Goal: Navigation & Orientation: Find specific page/section

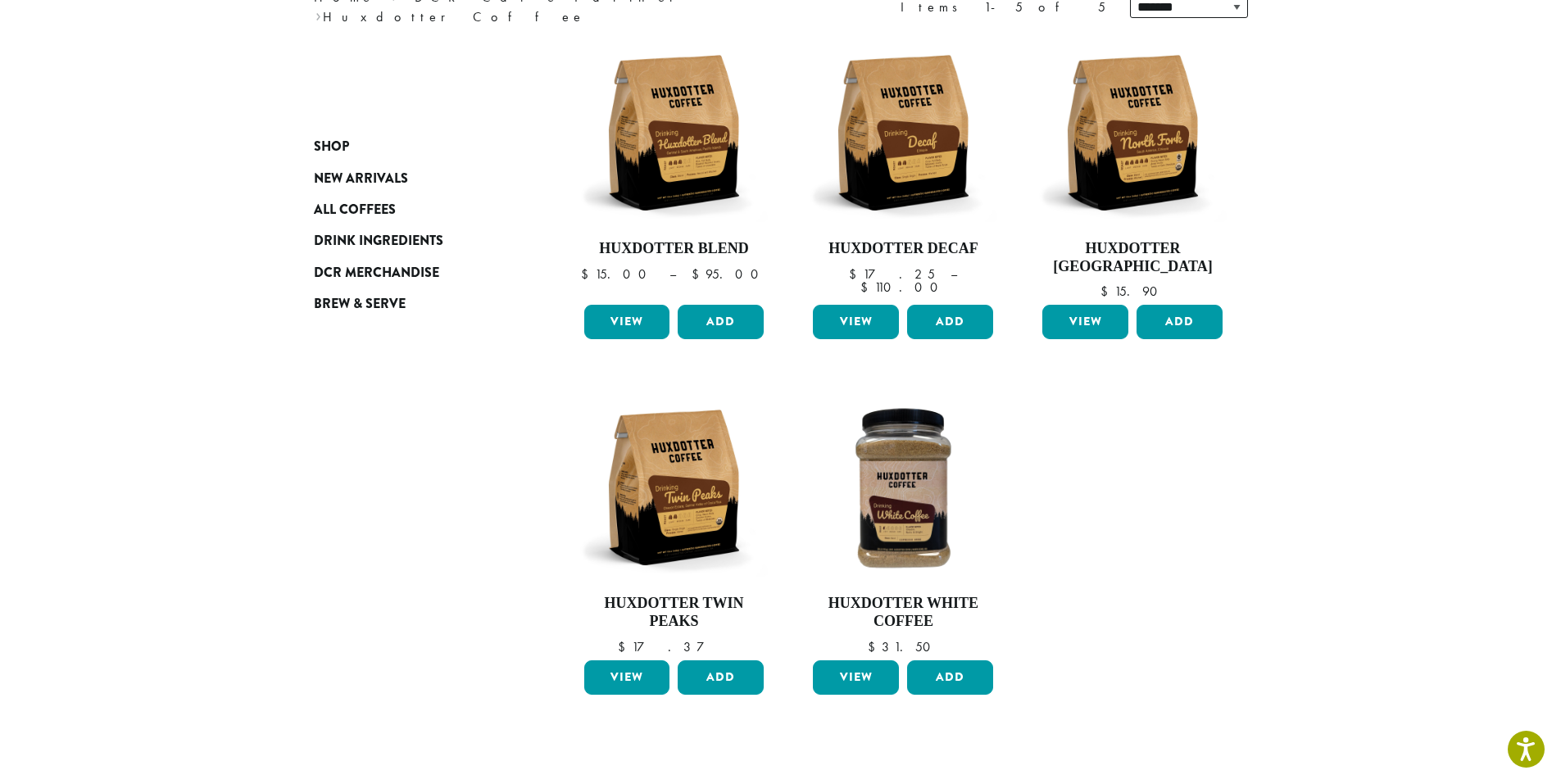
scroll to position [246, 0]
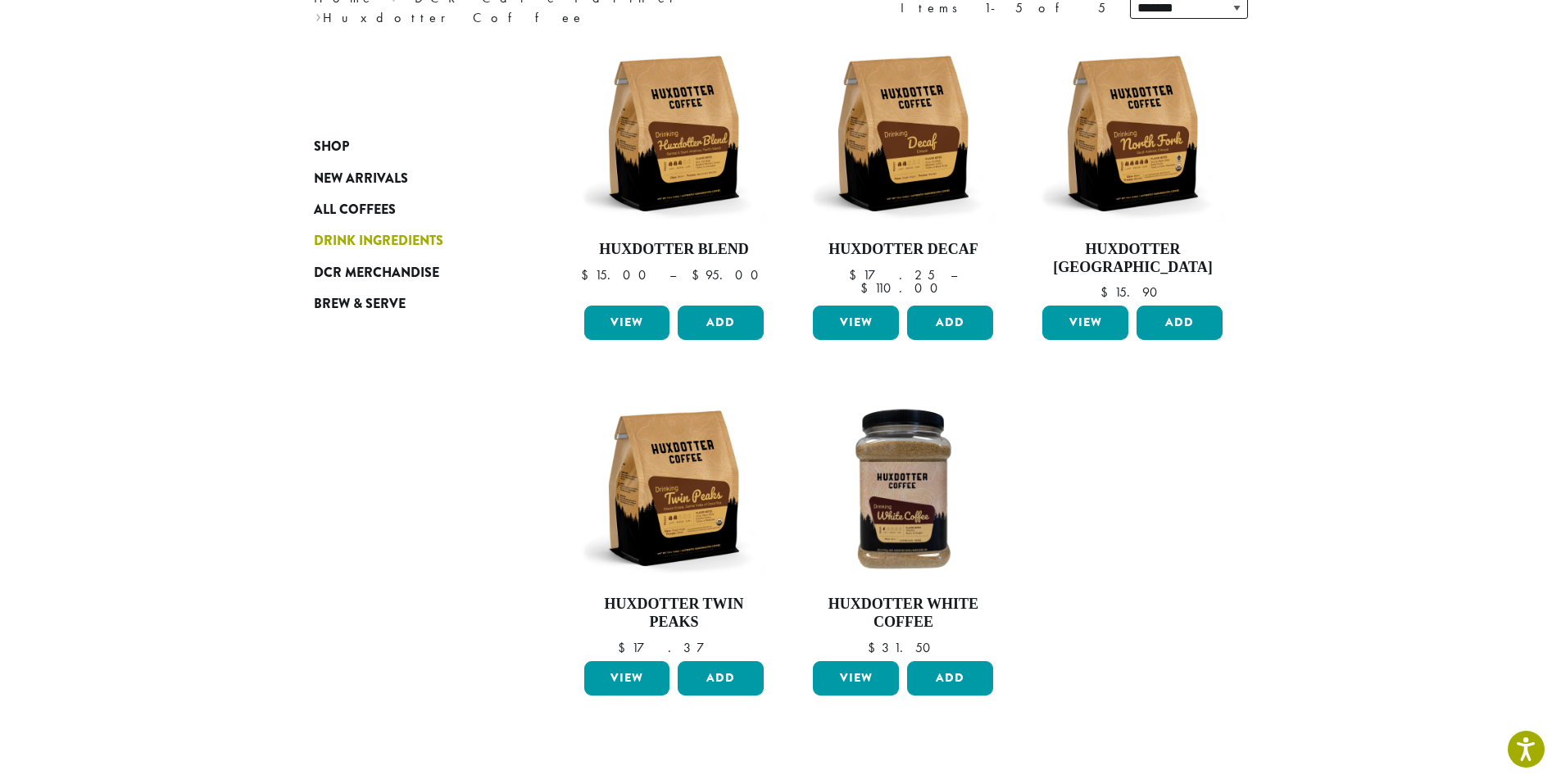
click at [430, 235] on span "Drink Ingredients" at bounding box center [379, 241] width 129 height 21
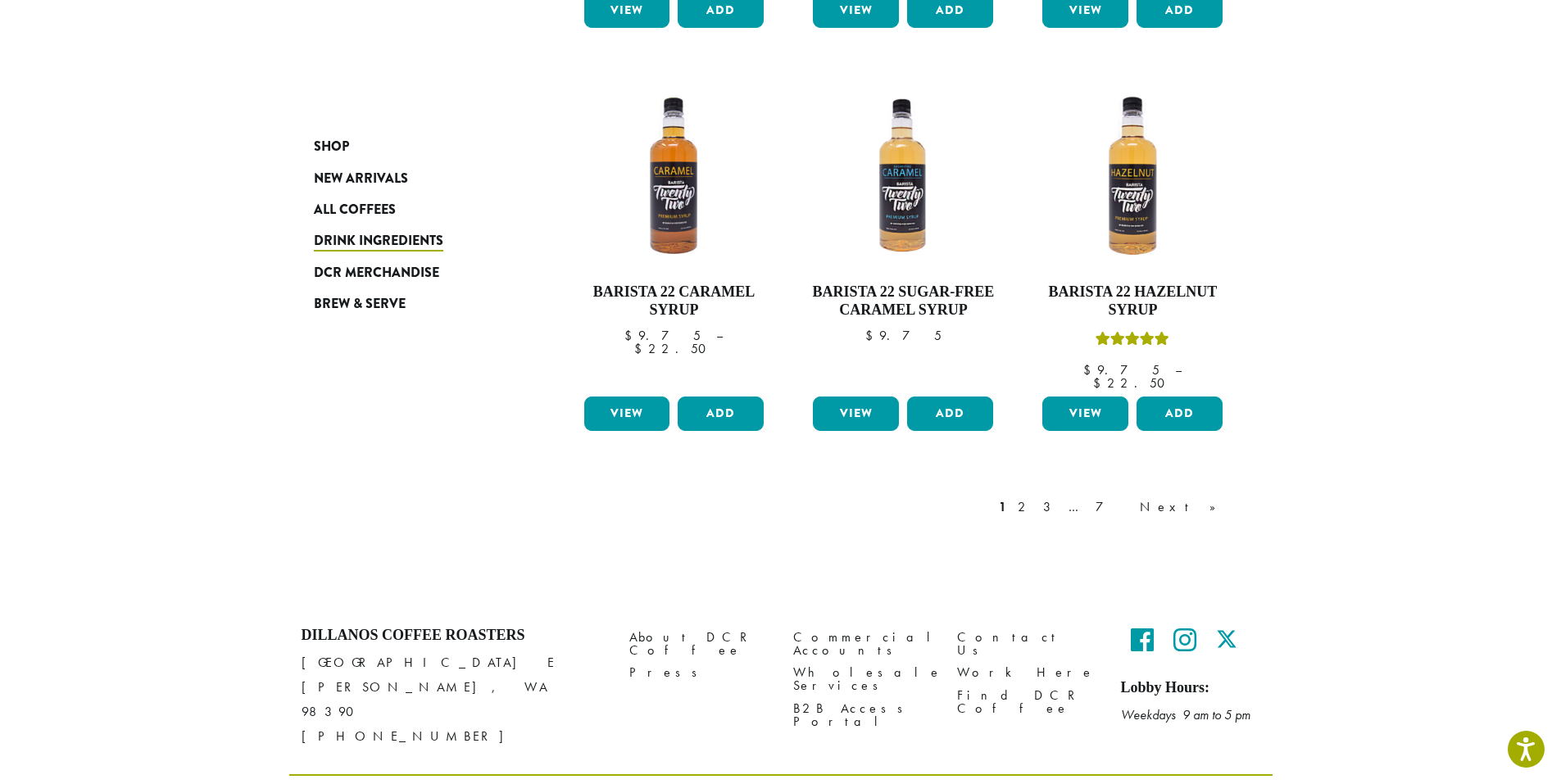
scroll to position [1334, 0]
click at [1197, 496] on link "Next »" at bounding box center [1184, 506] width 95 height 20
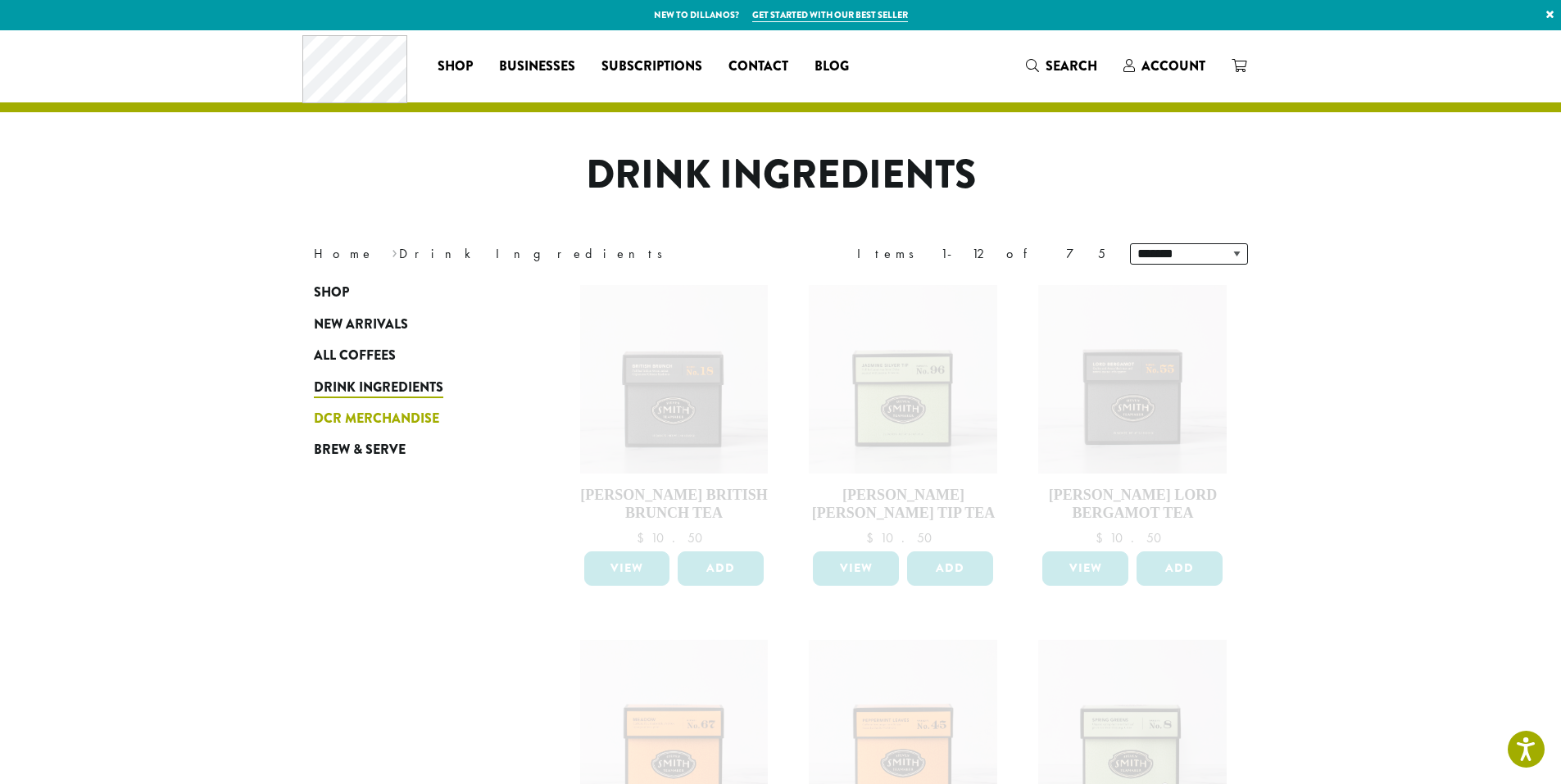
click at [419, 413] on span "DCR Merchandise" at bounding box center [377, 419] width 125 height 21
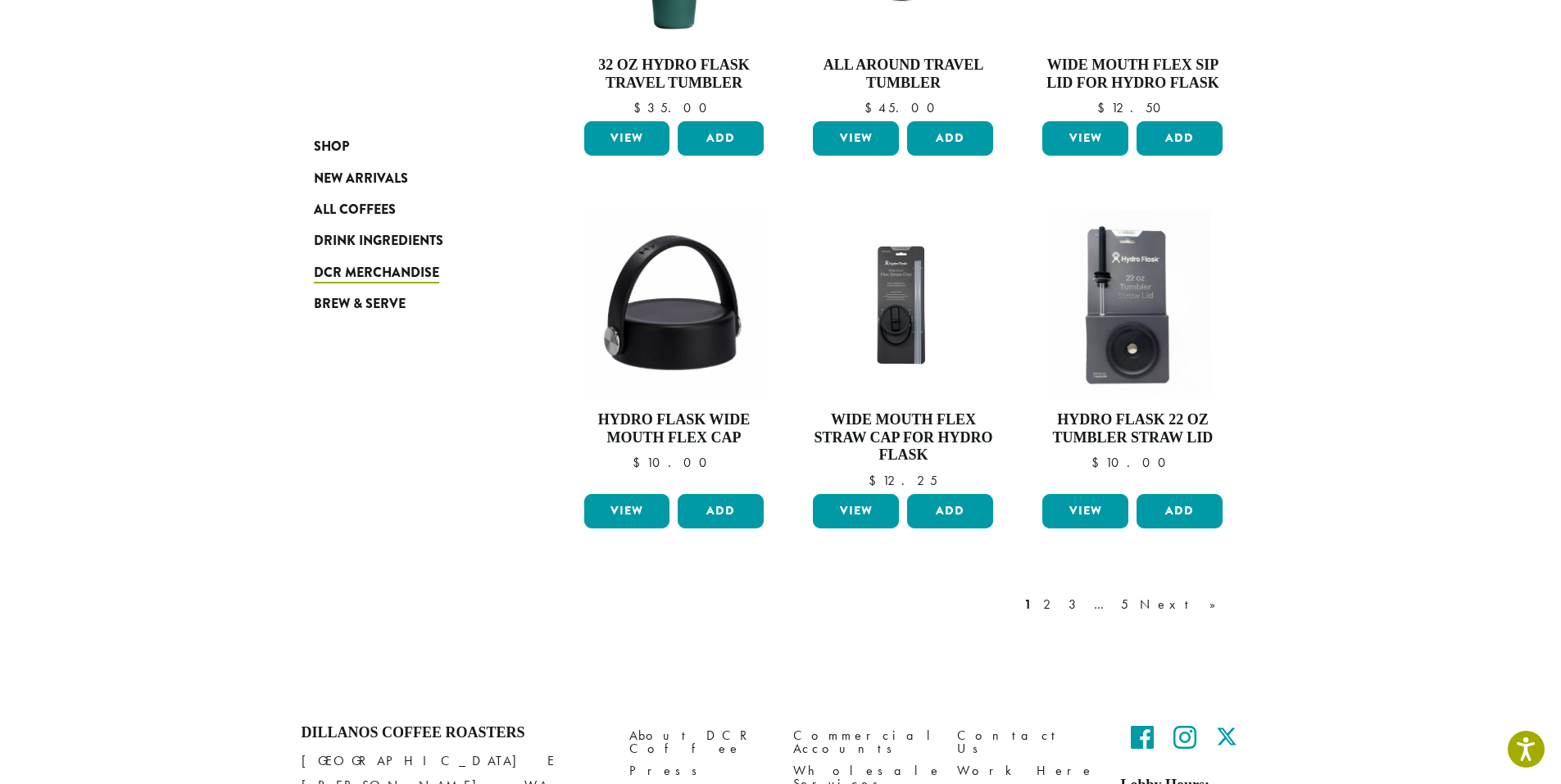
scroll to position [1147, 0]
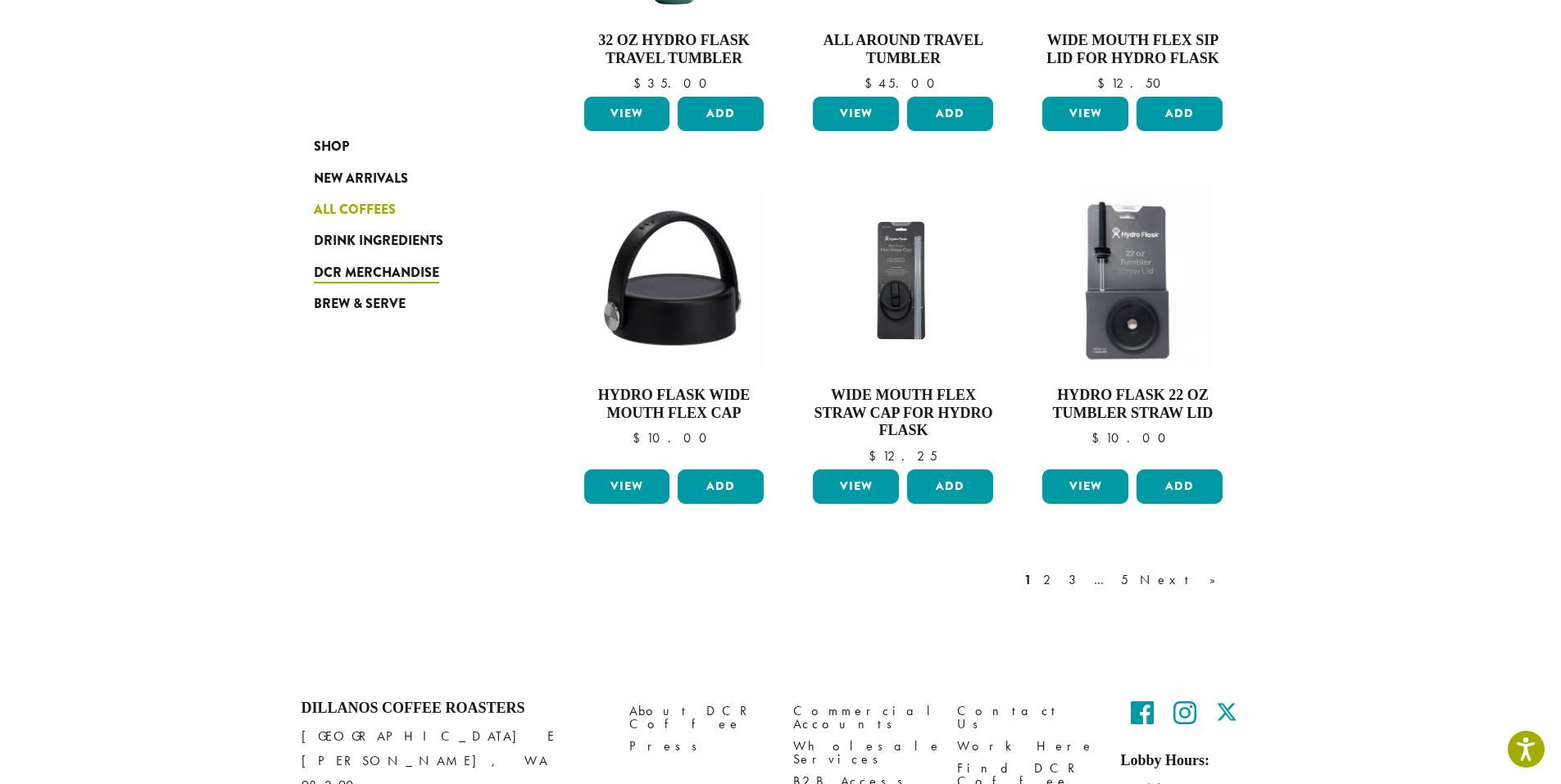
click at [371, 221] on link "All Coffees" at bounding box center [413, 210] width 196 height 31
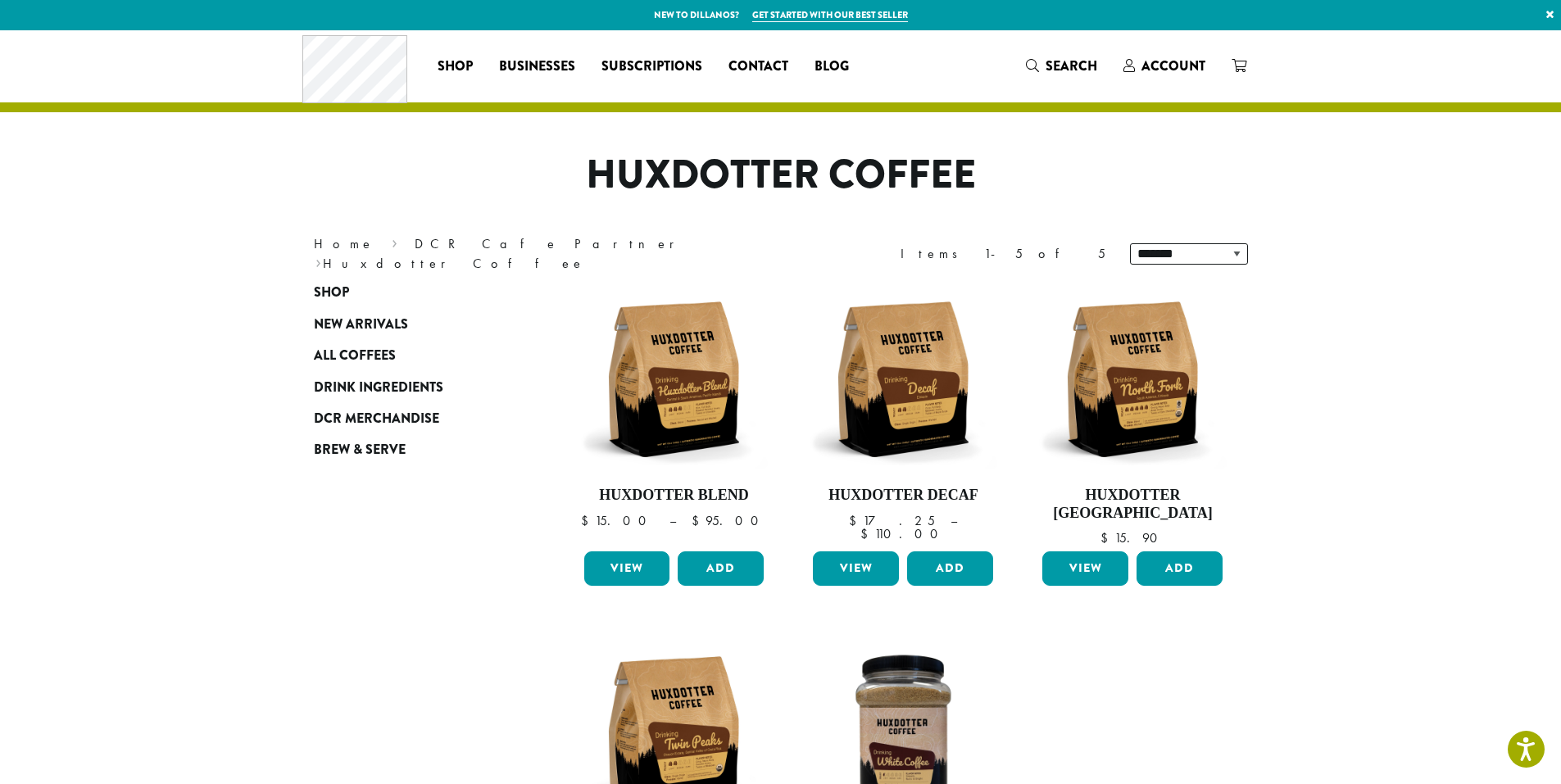
scroll to position [5, 0]
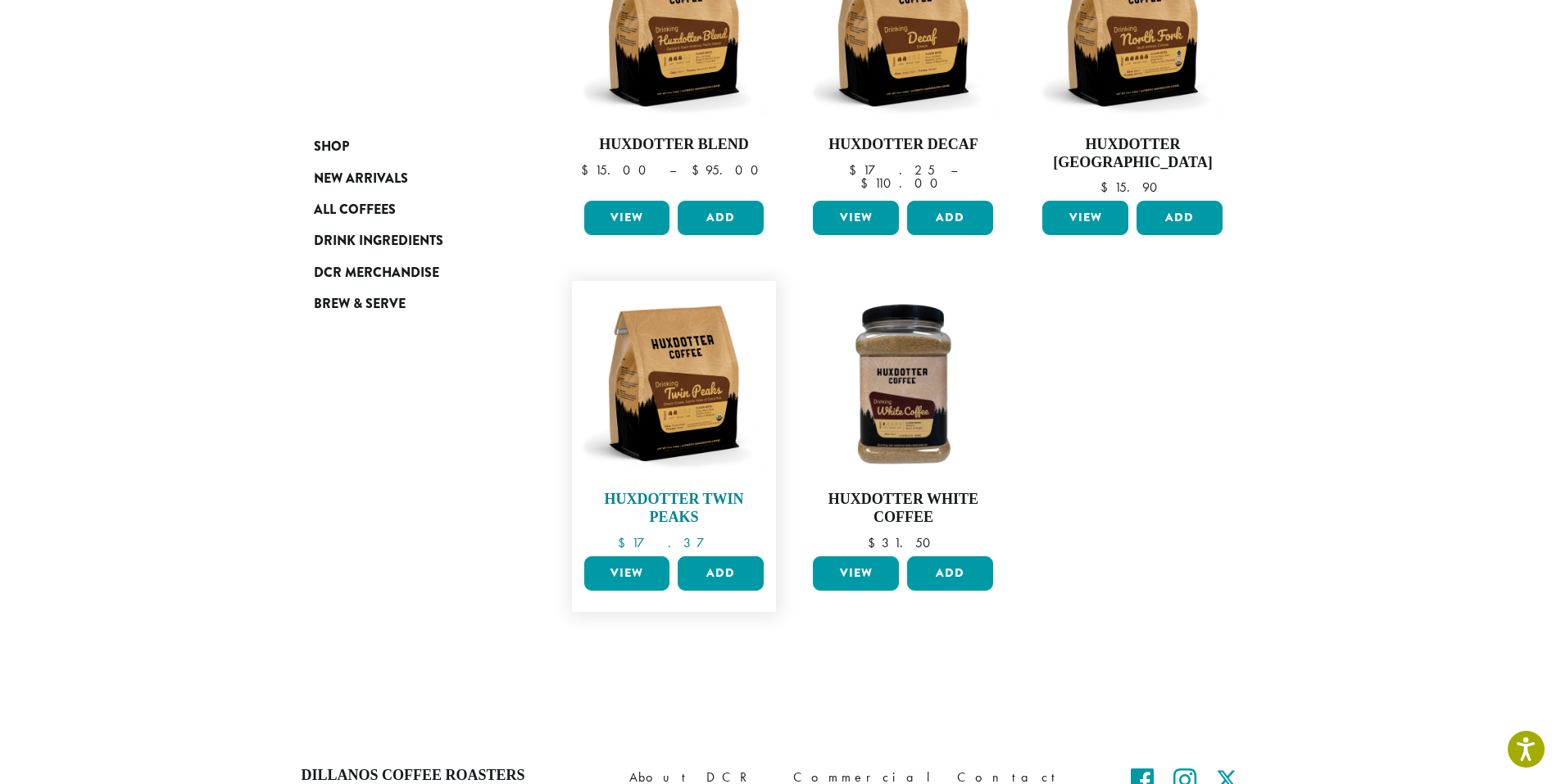
click at [608, 238] on ul "**********" at bounding box center [904, 269] width 689 height 710
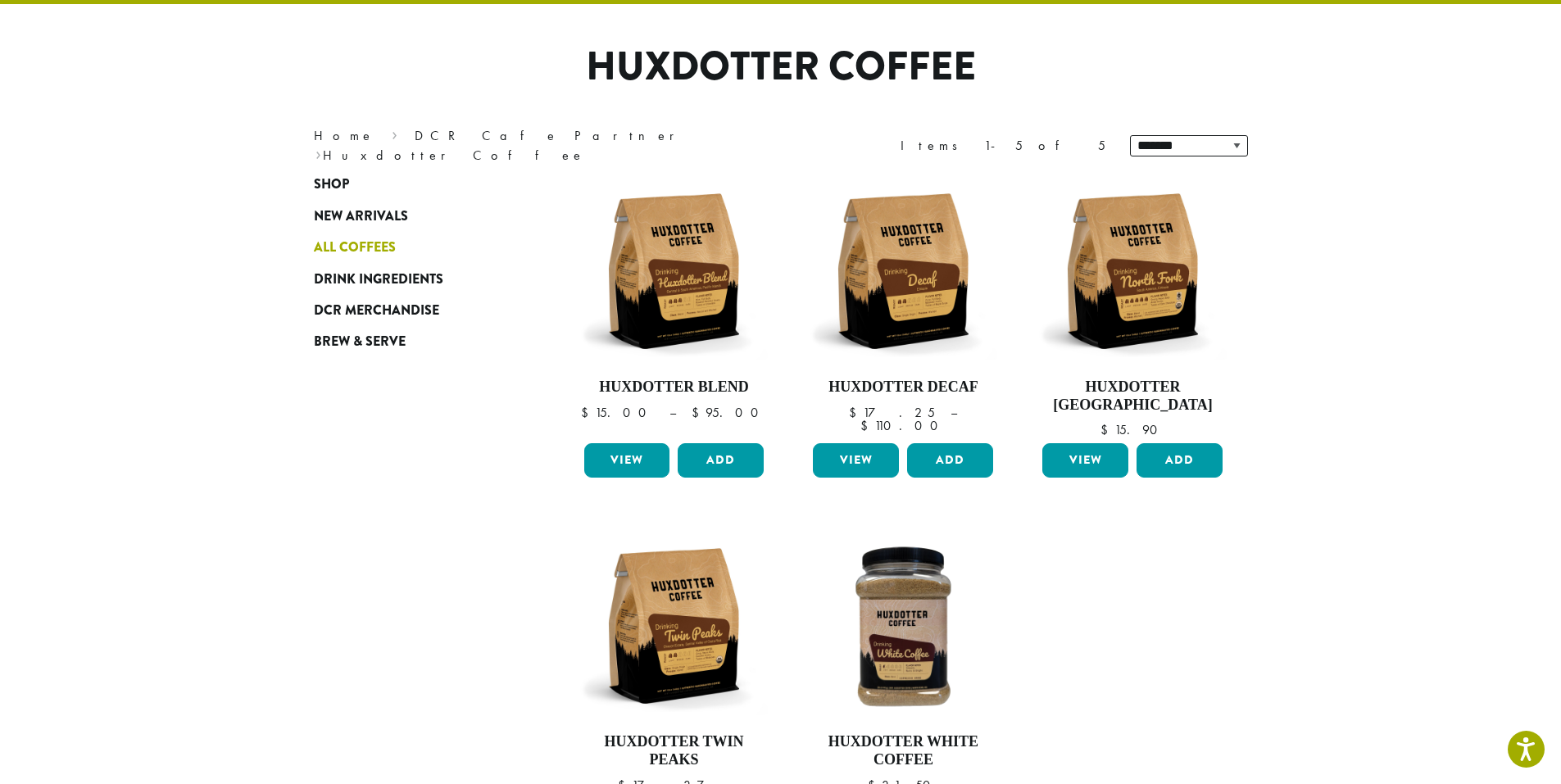
click at [324, 237] on link "All Coffees" at bounding box center [413, 247] width 196 height 31
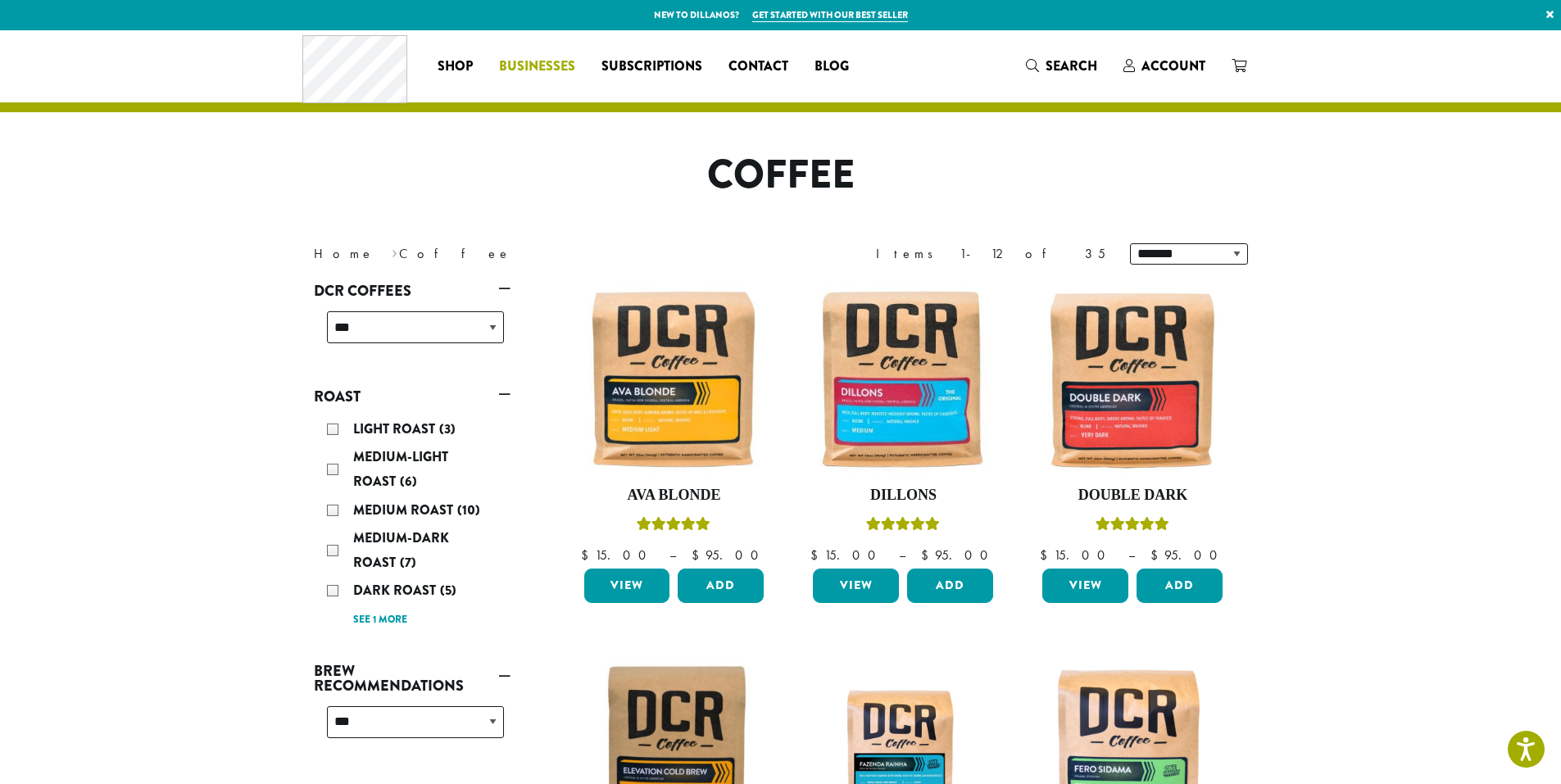
click at [563, 77] on link "Businesses" at bounding box center [537, 66] width 103 height 26
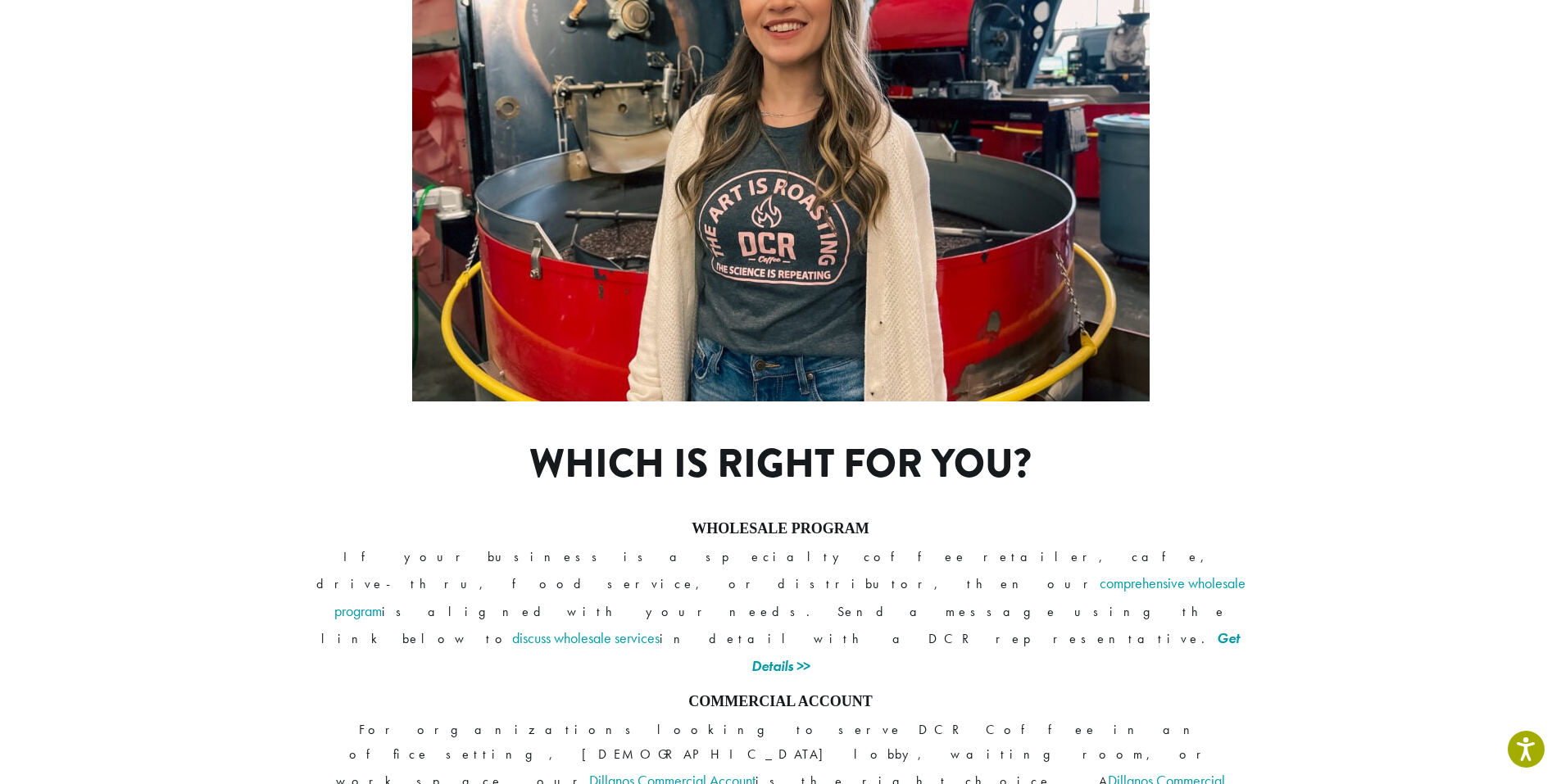
scroll to position [962, 0]
